Goal: Task Accomplishment & Management: Use online tool/utility

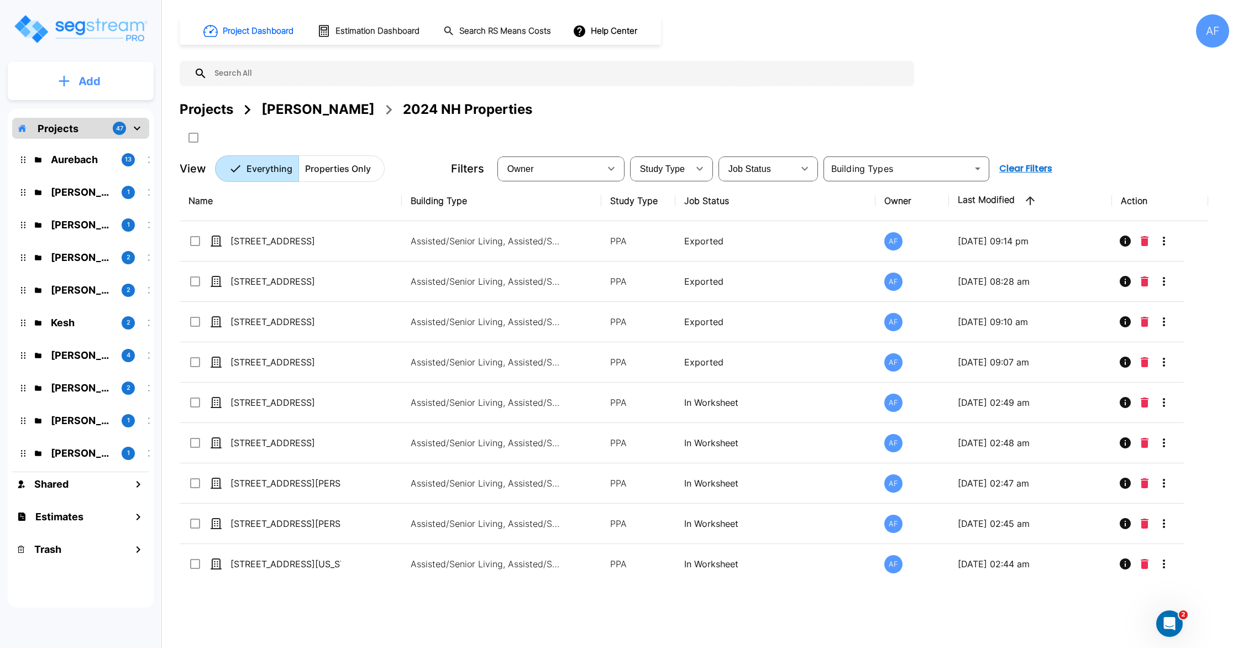
click at [48, 73] on button "Add" at bounding box center [81, 81] width 146 height 32
click at [73, 171] on p "Add Estimate" at bounding box center [87, 174] width 56 height 13
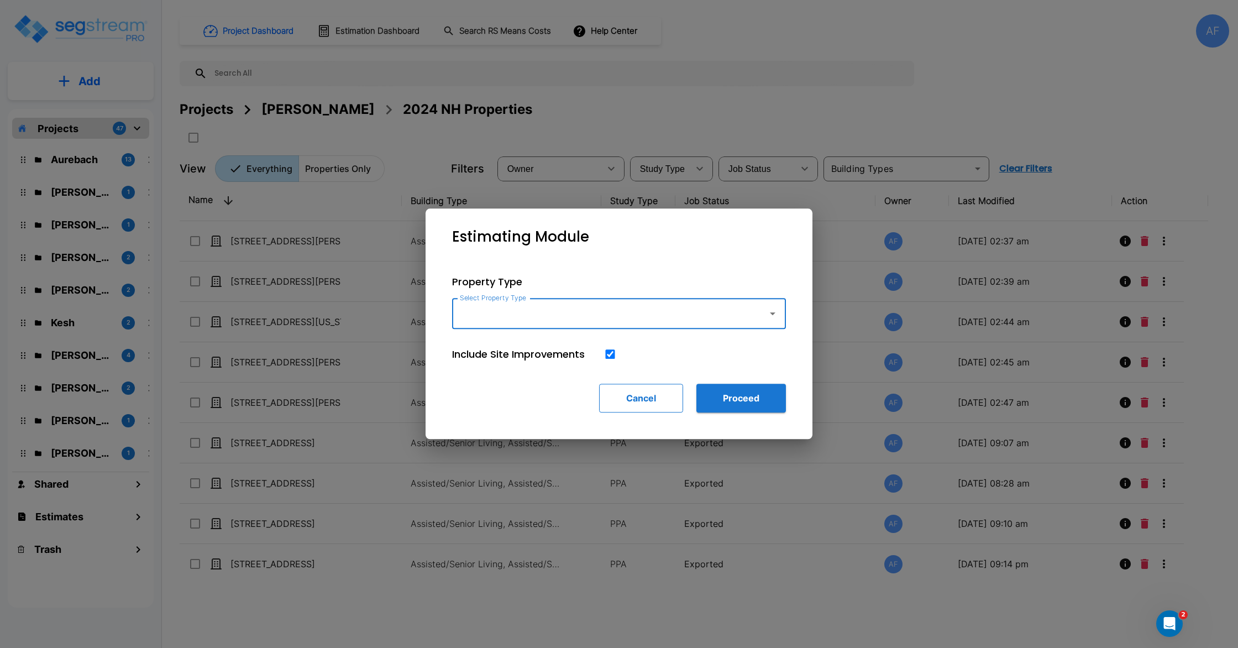
click at [643, 396] on button "Cancel" at bounding box center [641, 398] width 84 height 29
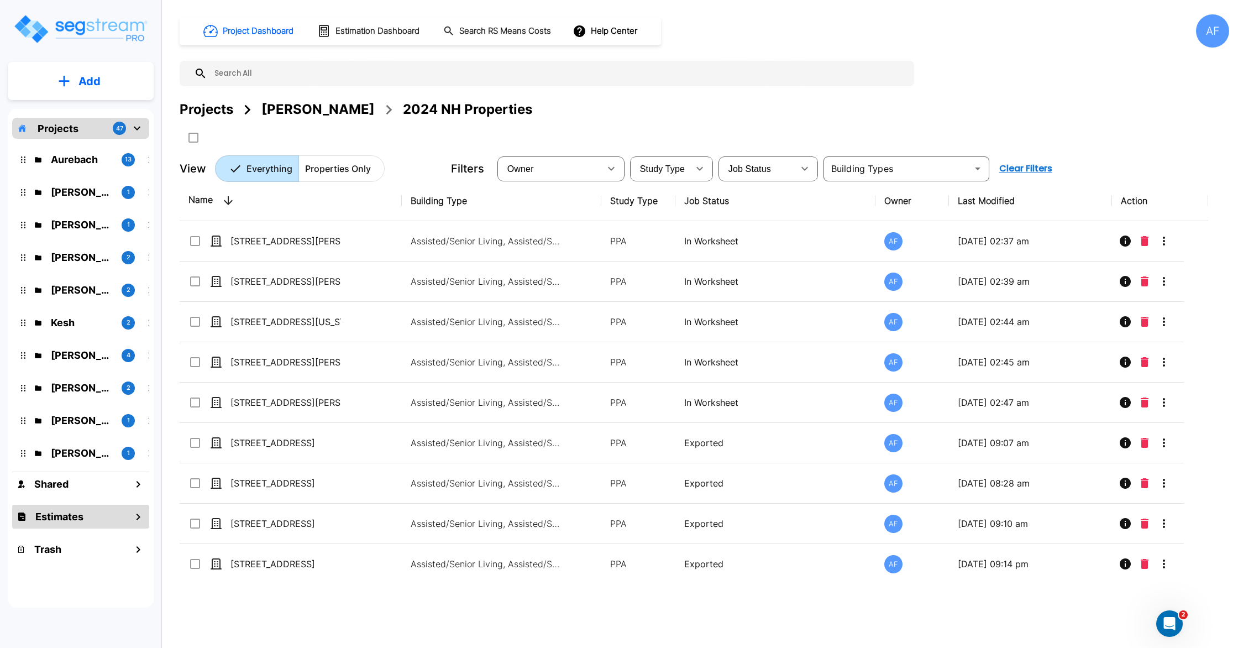
click at [43, 524] on div "Estimates" at bounding box center [80, 517] width 137 height 24
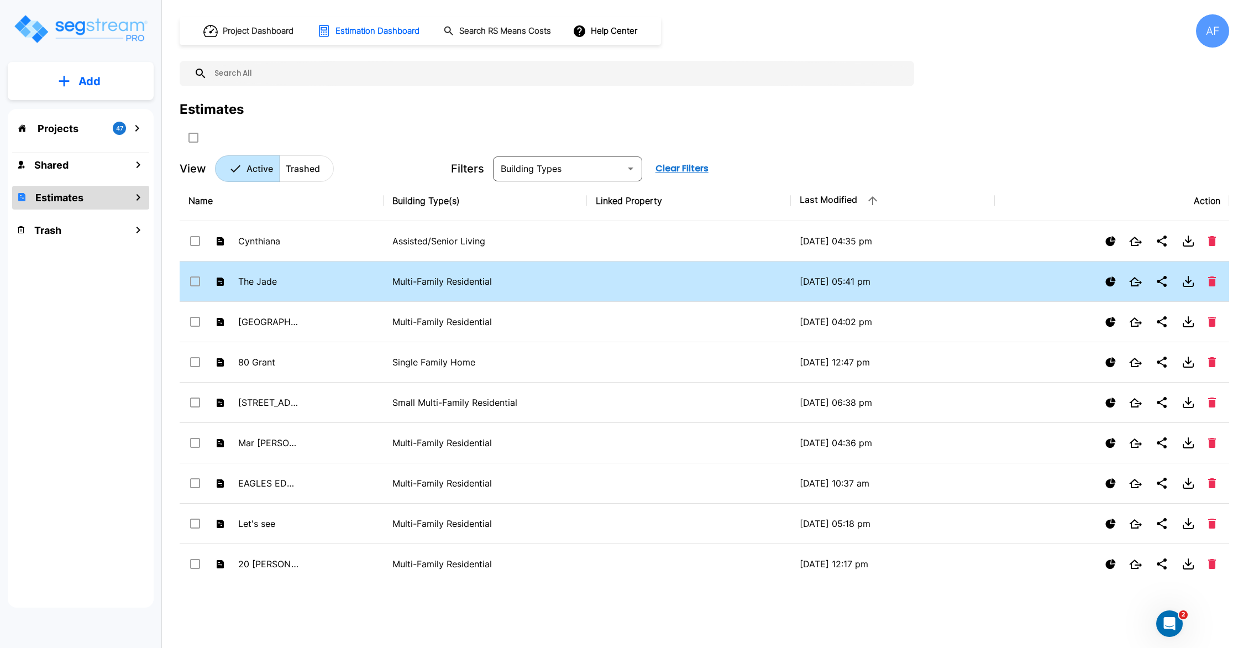
click at [306, 287] on td "The Jade" at bounding box center [282, 281] width 204 height 40
checkbox input "false"
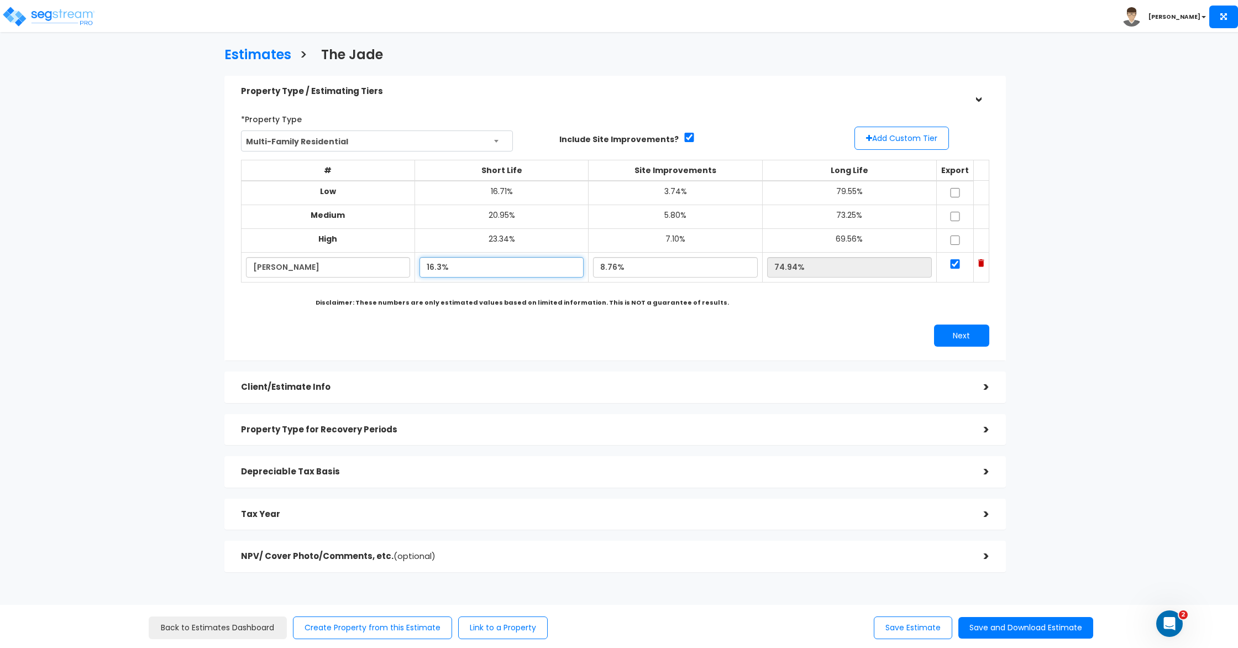
click at [455, 274] on input "16.3%" at bounding box center [502, 267] width 164 height 20
click at [427, 268] on input "16.3%" at bounding box center [502, 267] width 164 height 20
type input "10.30%"
type input "80.94%"
drag, startPoint x: 593, startPoint y: 267, endPoint x: 622, endPoint y: 266, distance: 28.8
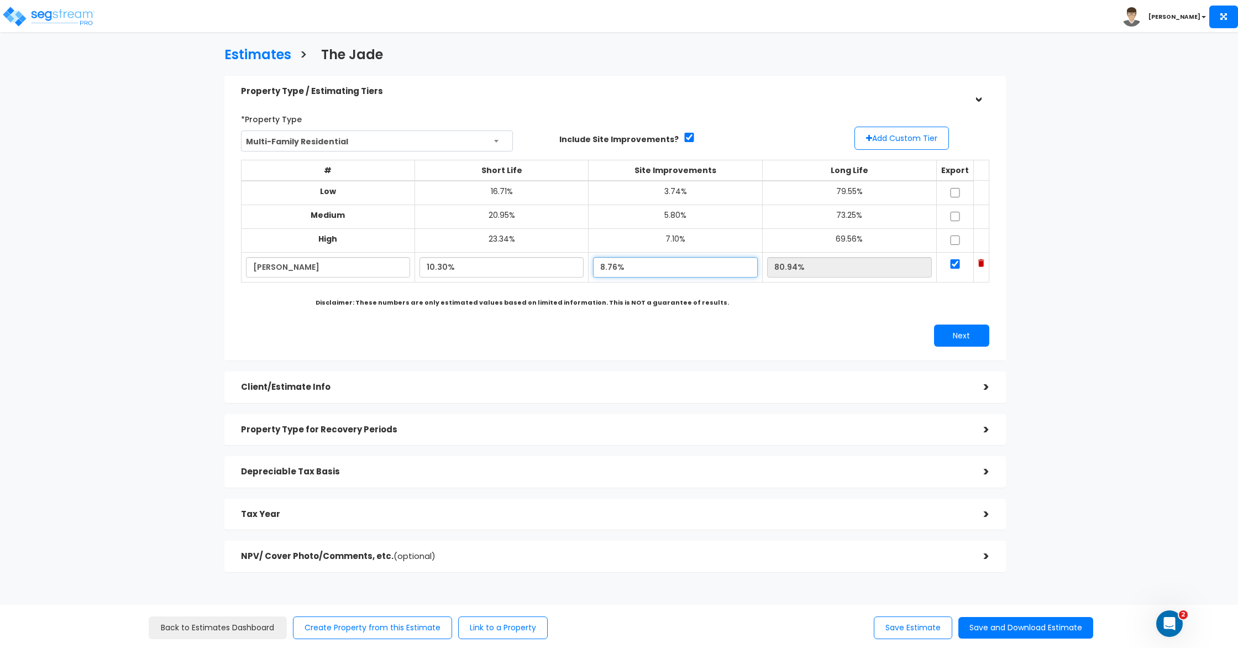
click at [593, 267] on input "8.76%" at bounding box center [675, 267] width 165 height 20
type input "5.76%"
type input "83.94%"
drag, startPoint x: 428, startPoint y: 267, endPoint x: 436, endPoint y: 267, distance: 7.2
click at [428, 267] on input "10.30%" at bounding box center [502, 267] width 164 height 20
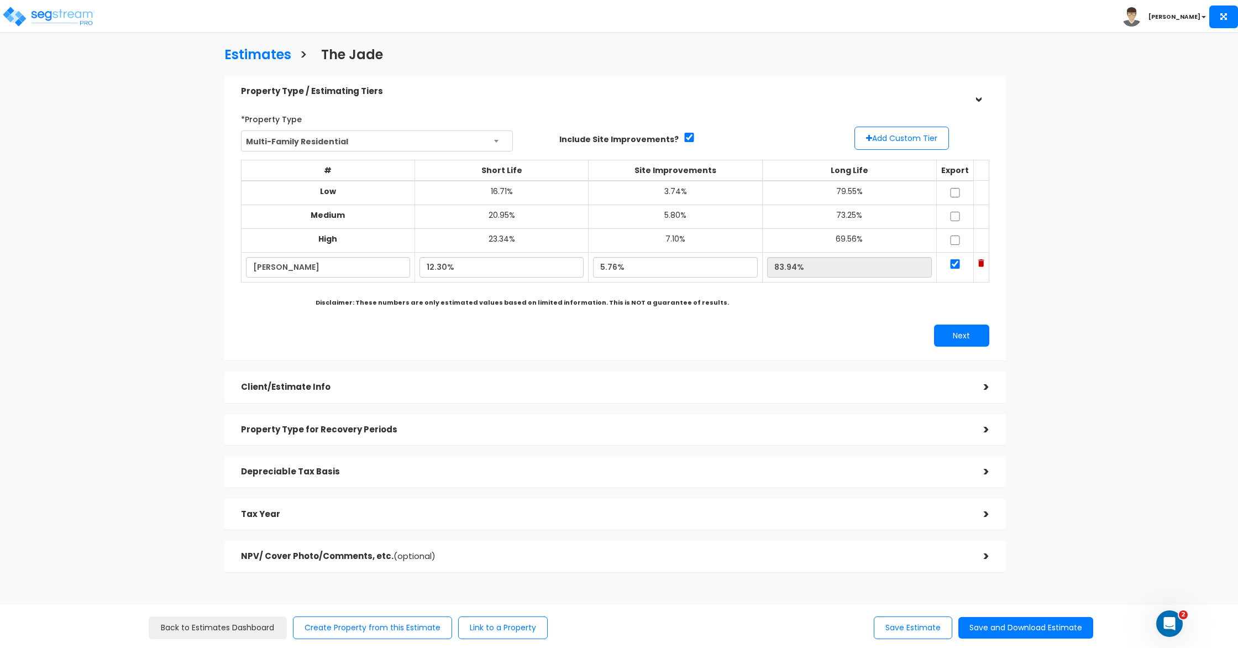
type input "12.30%"
type input "81.94%"
click at [498, 324] on div "*Property Type Multi-Family Residential Assisted/Senior Living Auto Repair Shop…" at bounding box center [615, 228] width 765 height 248
click at [426, 264] on input "12.30%" at bounding box center [502, 267] width 164 height 20
type input "10.30%"
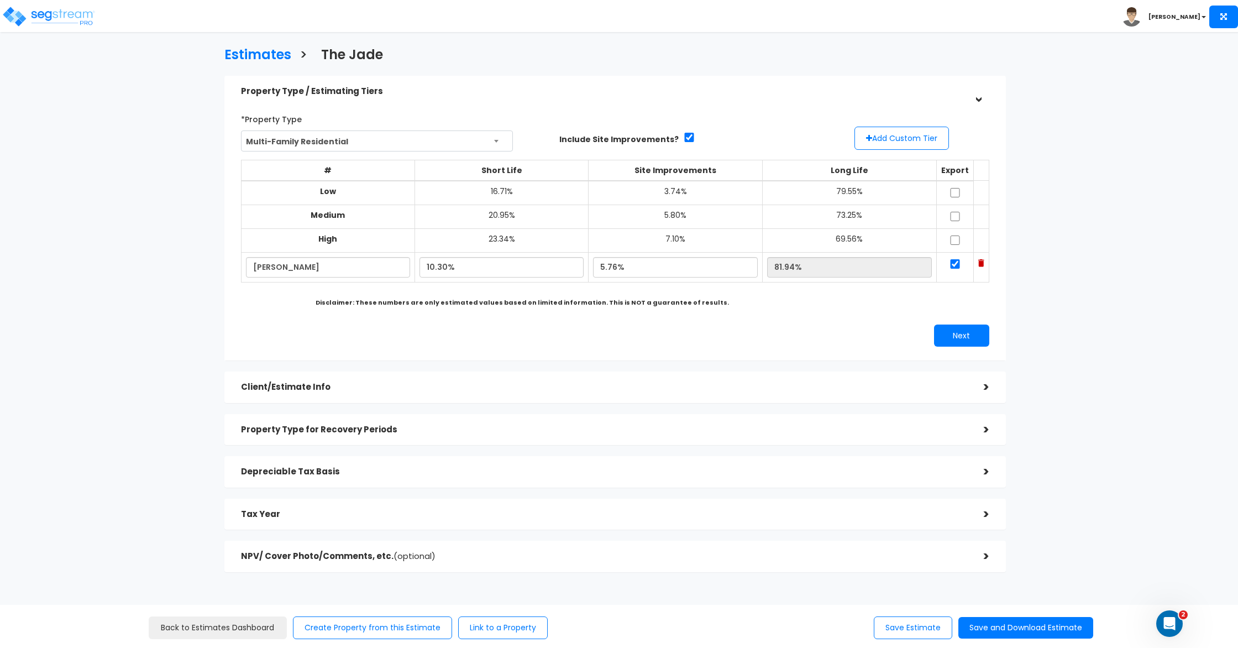
type input "83.94%"
click at [427, 269] on input "10.30%" at bounding box center [502, 267] width 164 height 20
type input "12.30%"
type input "81.94%"
click at [507, 295] on div "# Short Life Site Improvements Long Life Export Low 16.71% 3.74% 79.55% Medium …" at bounding box center [615, 226] width 757 height 143
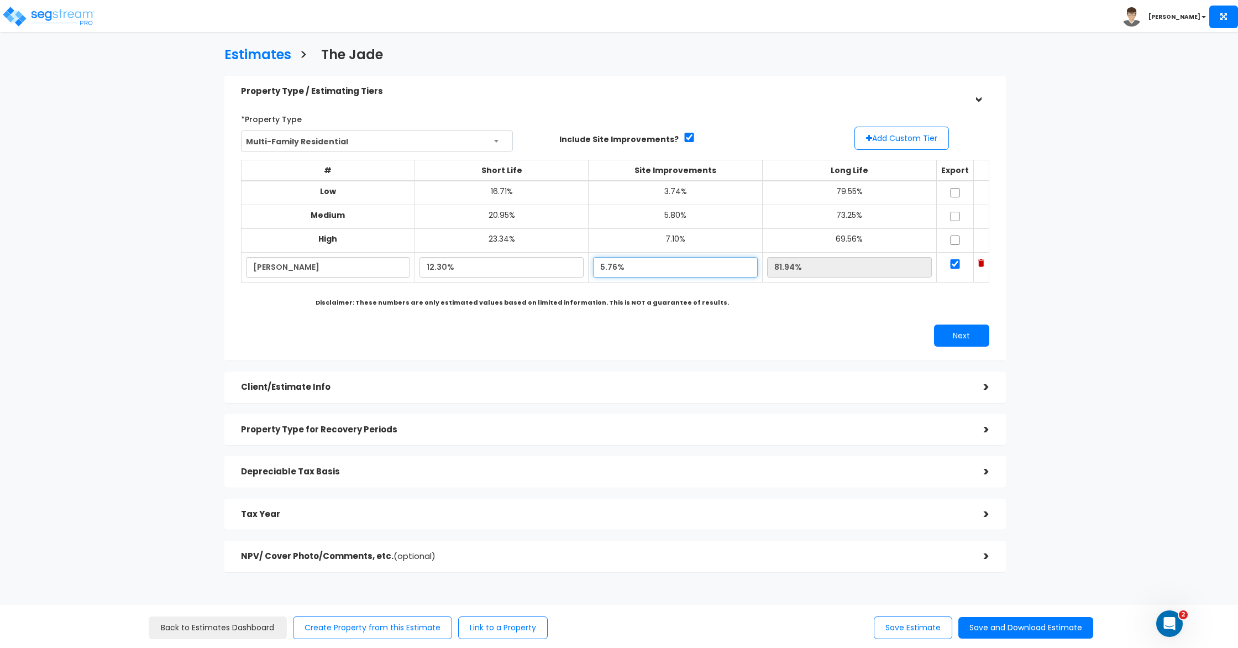
drag, startPoint x: 593, startPoint y: 268, endPoint x: 649, endPoint y: 266, distance: 57.0
click at [593, 268] on input "5.76%" at bounding box center [675, 267] width 165 height 20
type input "6.76%"
type input "80.94%"
click at [647, 301] on b "Disclaimer: These numbers are only estimated values based on limited informatio…" at bounding box center [522, 302] width 413 height 9
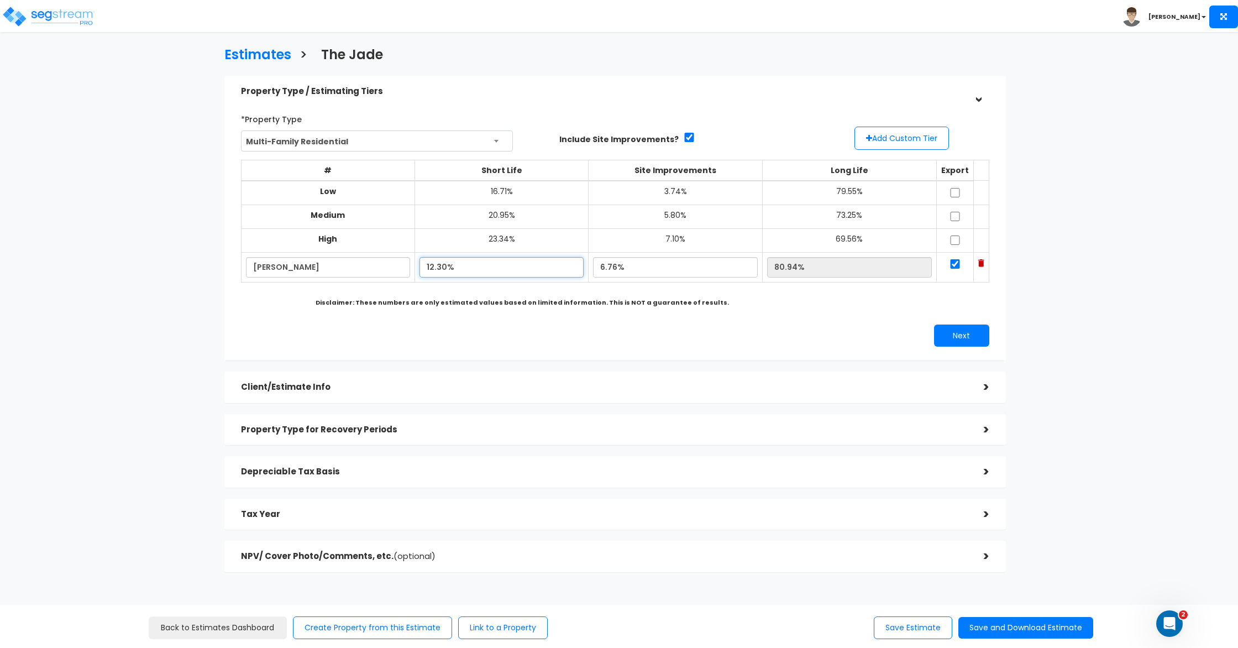
click at [430, 265] on input "12.30%" at bounding box center [502, 267] width 164 height 20
type input "10.30%"
type input "82.94%"
click at [467, 347] on div "Next" at bounding box center [615, 335] width 765 height 22
click at [951, 336] on button "Next" at bounding box center [961, 335] width 55 height 22
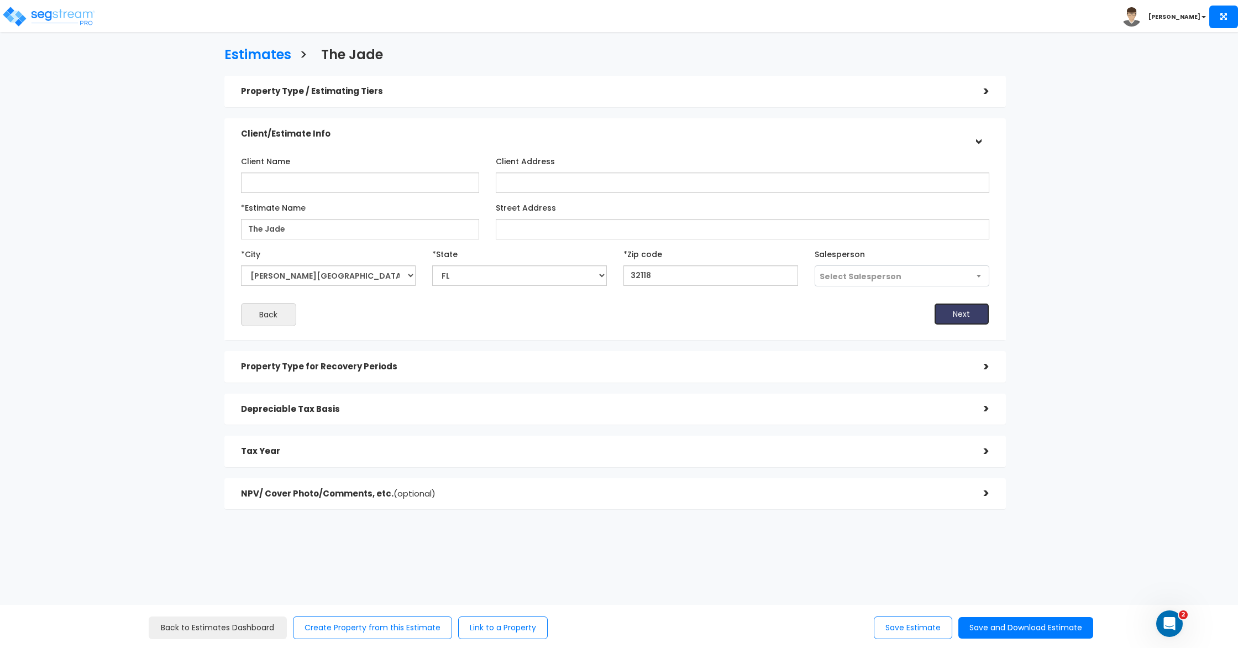
click at [963, 312] on button "Next" at bounding box center [961, 314] width 55 height 22
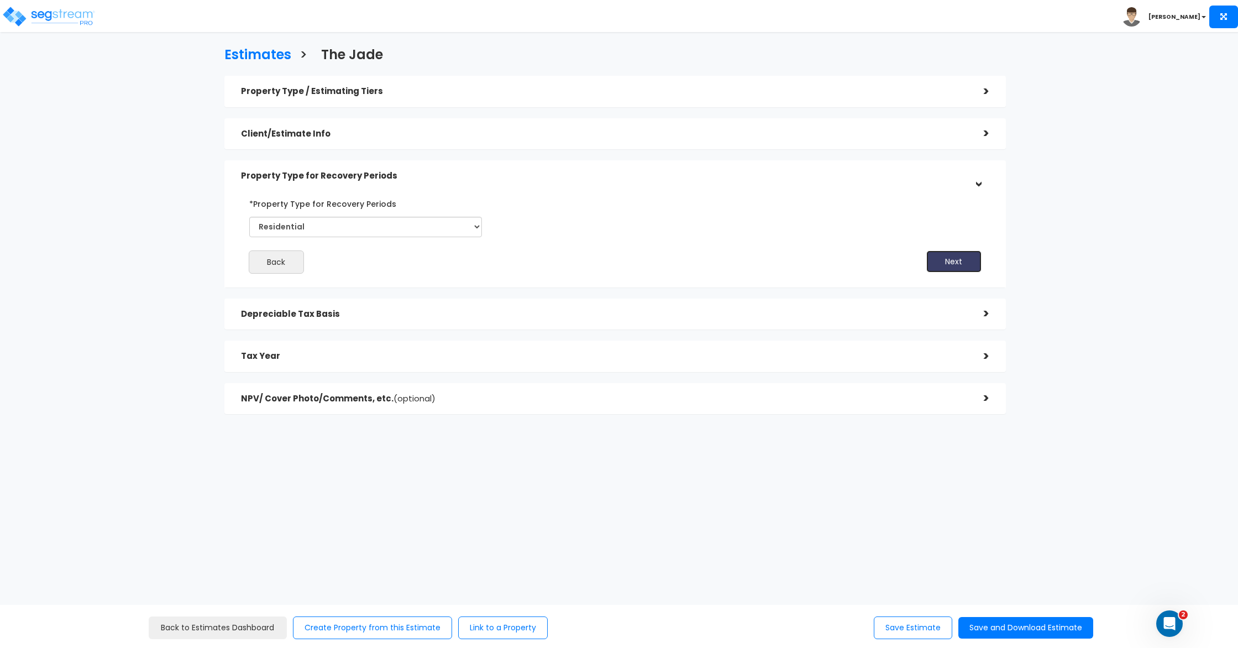
click at [966, 264] on button "Next" at bounding box center [953, 261] width 55 height 22
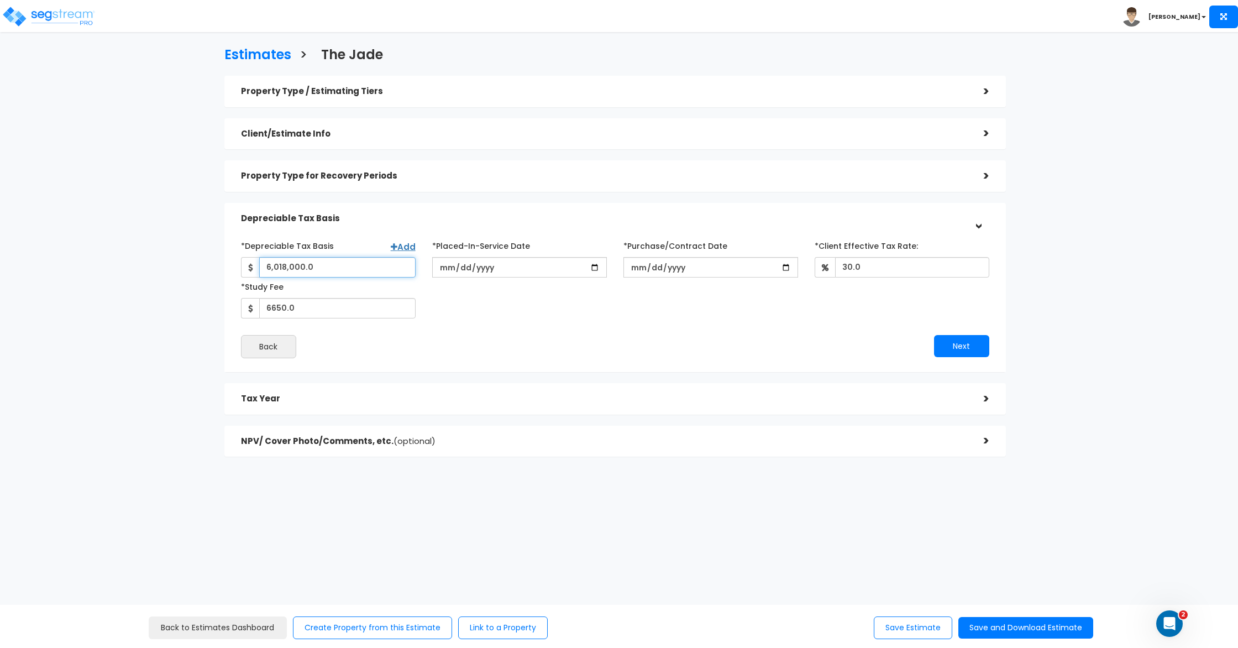
click at [346, 275] on input "6,018,000.0" at bounding box center [337, 267] width 156 height 20
click at [314, 266] on input "6,018,000" at bounding box center [337, 267] width 156 height 20
type input "20,760,005"
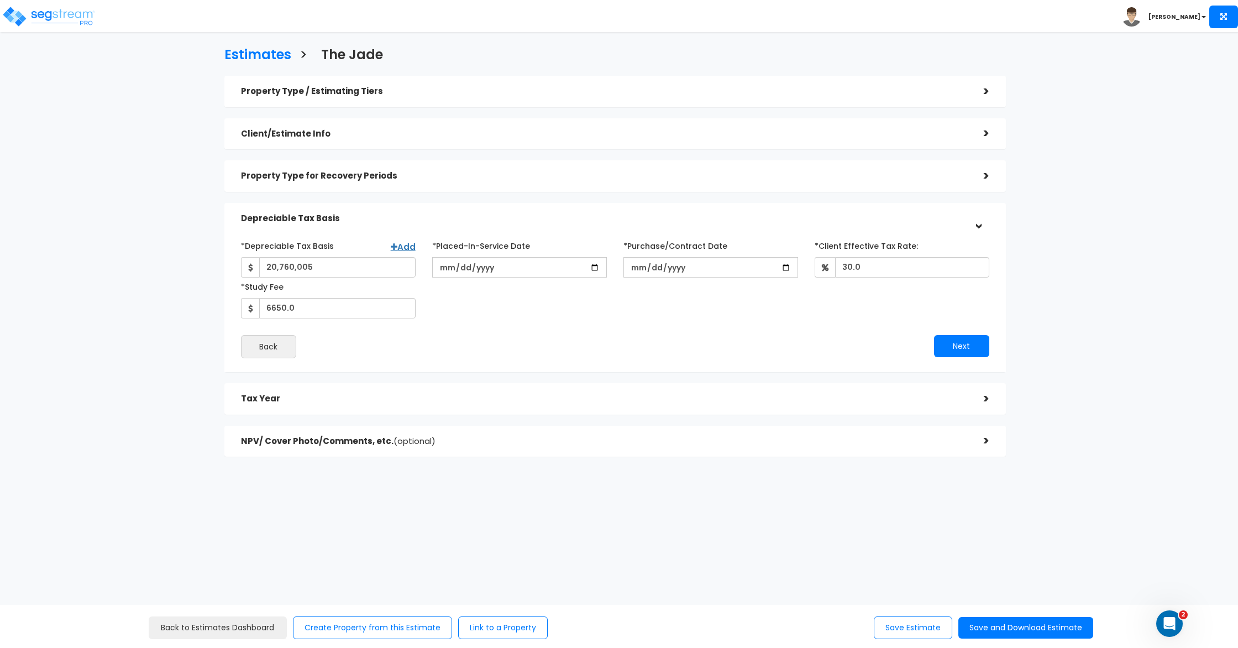
click at [491, 305] on div "*Depreciable Tax Basis Add 20,760,005 *Placed-In-Service Date 2025-09-30 *Purch…" at bounding box center [615, 278] width 765 height 82
drag, startPoint x: 276, startPoint y: 308, endPoint x: 306, endPoint y: 310, distance: 29.9
click at [276, 308] on input "6650.0" at bounding box center [337, 308] width 156 height 20
drag, startPoint x: 270, startPoint y: 307, endPoint x: 289, endPoint y: 307, distance: 18.8
click at [271, 308] on input "6,650.0" at bounding box center [337, 308] width 156 height 20
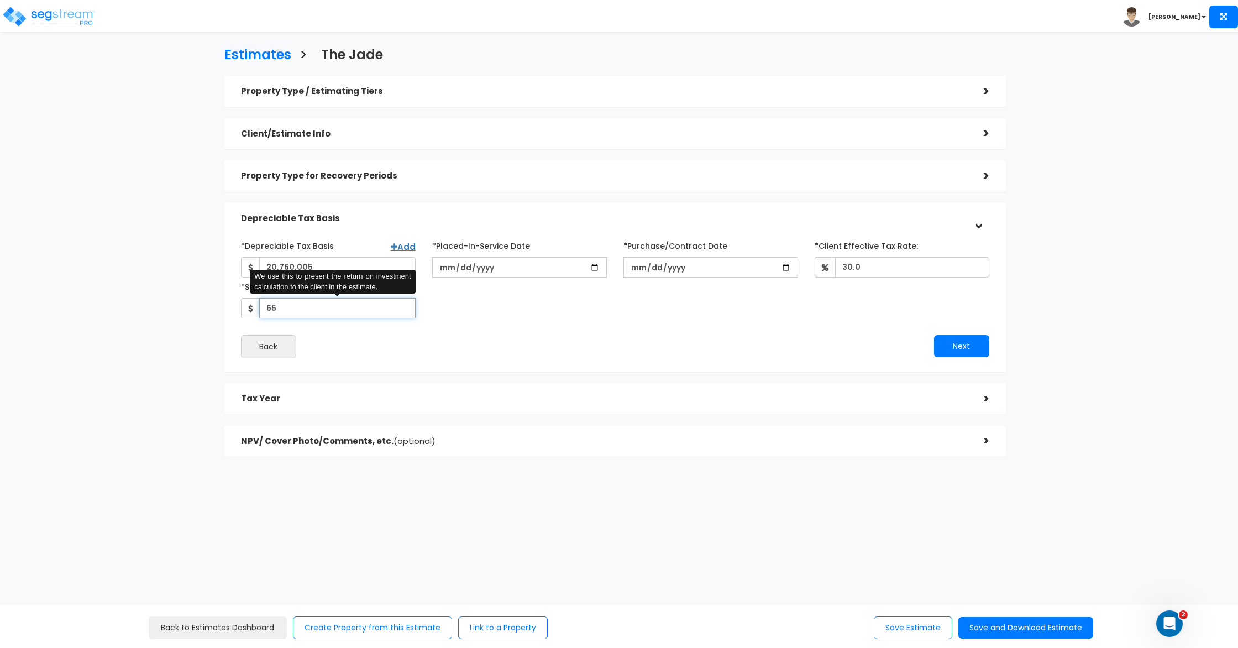
type input "6"
click at [269, 308] on input "7,850" at bounding box center [337, 308] width 156 height 20
type input "8,300"
click at [408, 333] on div "*Depreciable Tax Basis Add 20,760,005 *Placed-In-Service Date 30.0 Back" at bounding box center [615, 298] width 748 height 122
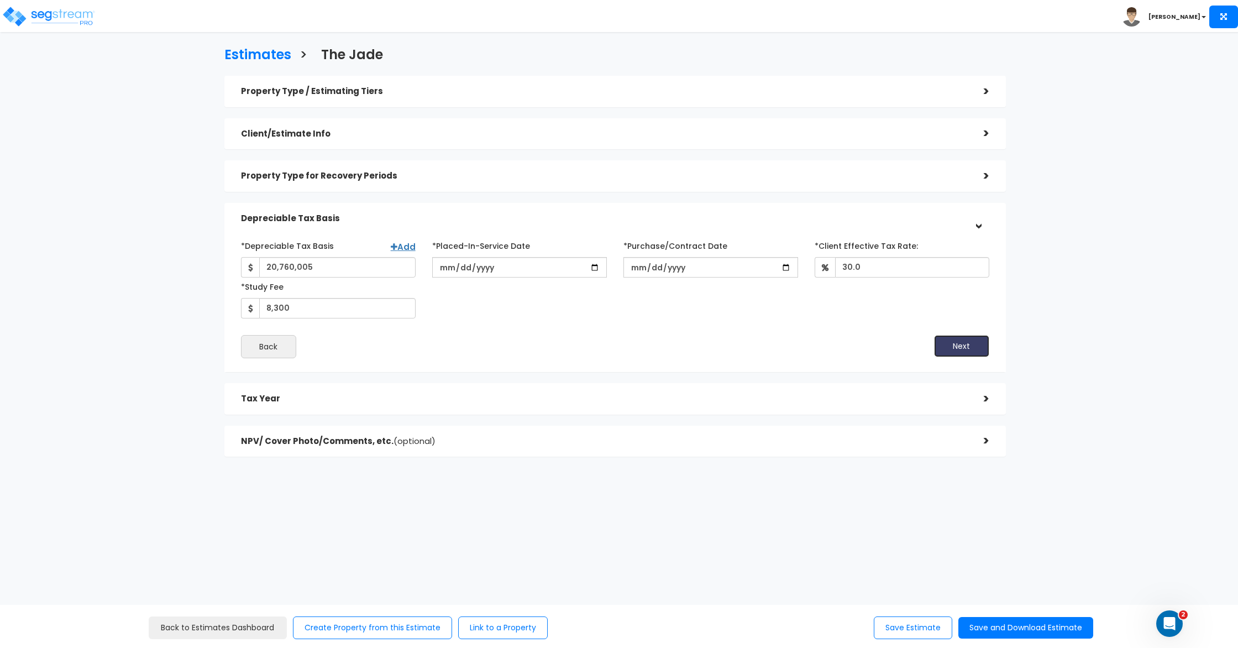
click at [949, 341] on button "Next" at bounding box center [961, 346] width 55 height 22
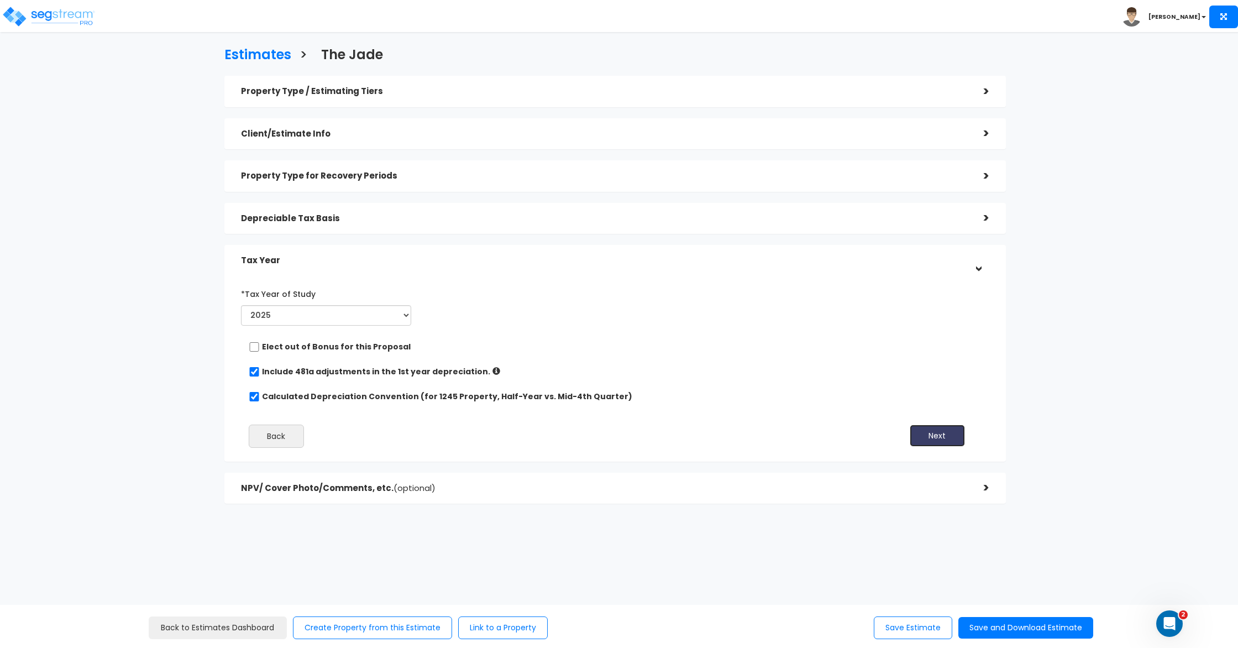
click at [933, 435] on button "Next" at bounding box center [937, 436] width 55 height 22
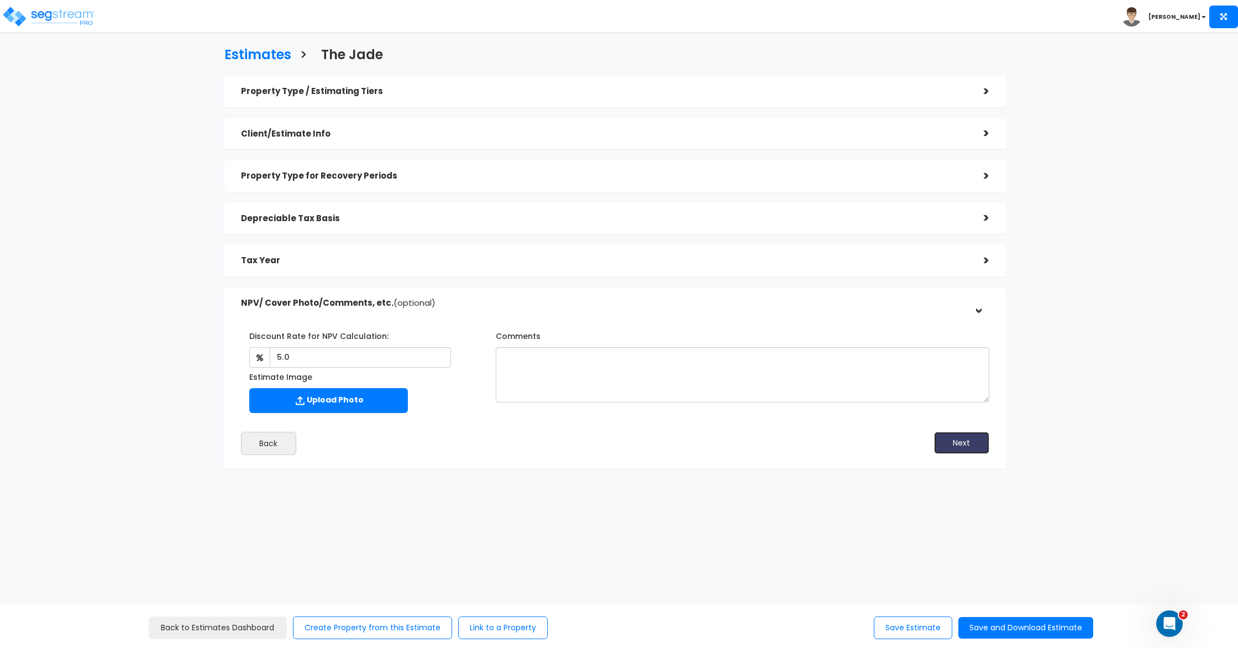
click at [980, 437] on button "Next" at bounding box center [961, 443] width 55 height 22
click at [956, 446] on button "Next" at bounding box center [961, 443] width 55 height 22
click at [1010, 625] on button "Save and Download Estimate" at bounding box center [1025, 628] width 135 height 22
